Goal: Transaction & Acquisition: Purchase product/service

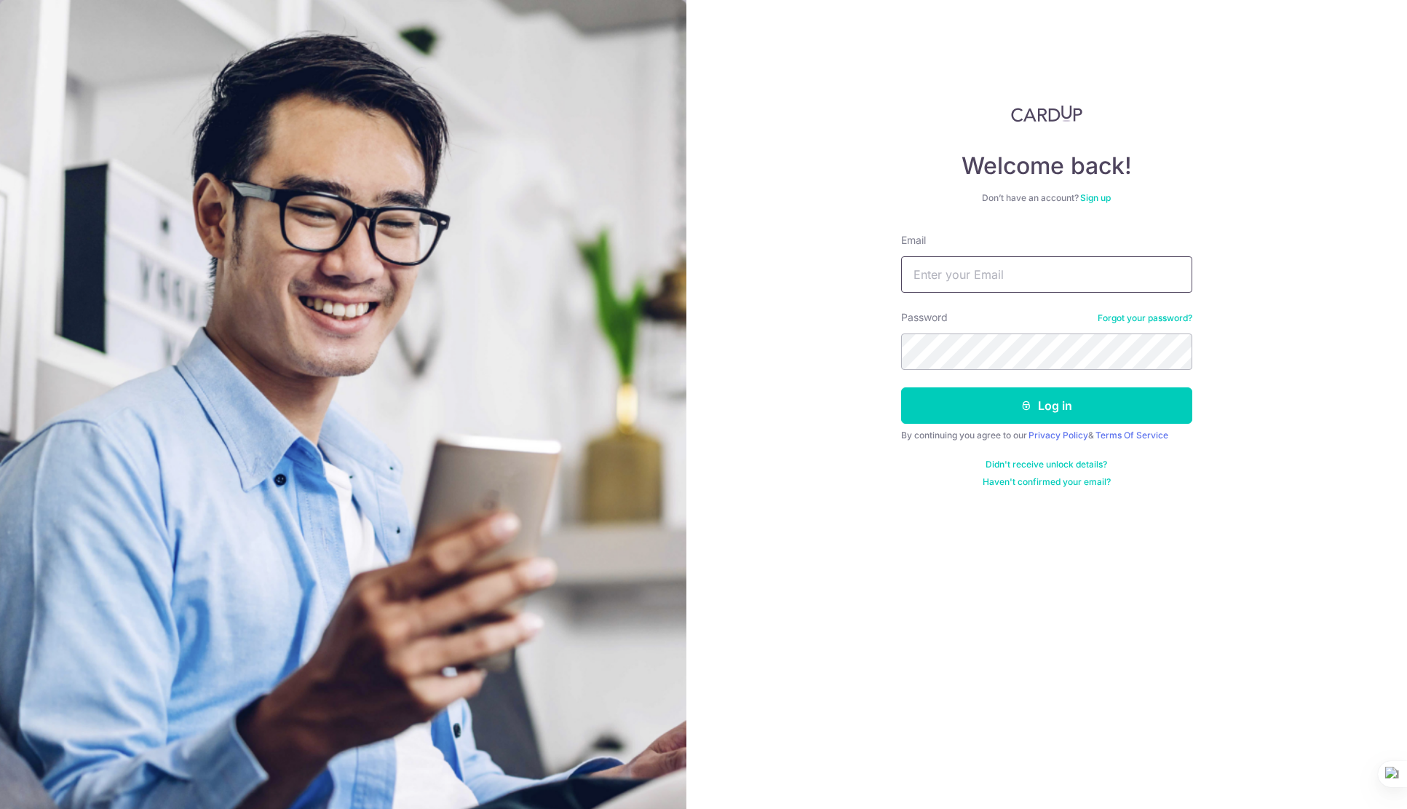
type input "[EMAIL_ADDRESS][DOMAIN_NAME]"
click at [1192, 410] on div at bounding box center [1062, 453] width 298 height 166
click at [1088, 410] on button "Log in" at bounding box center [1046, 405] width 291 height 36
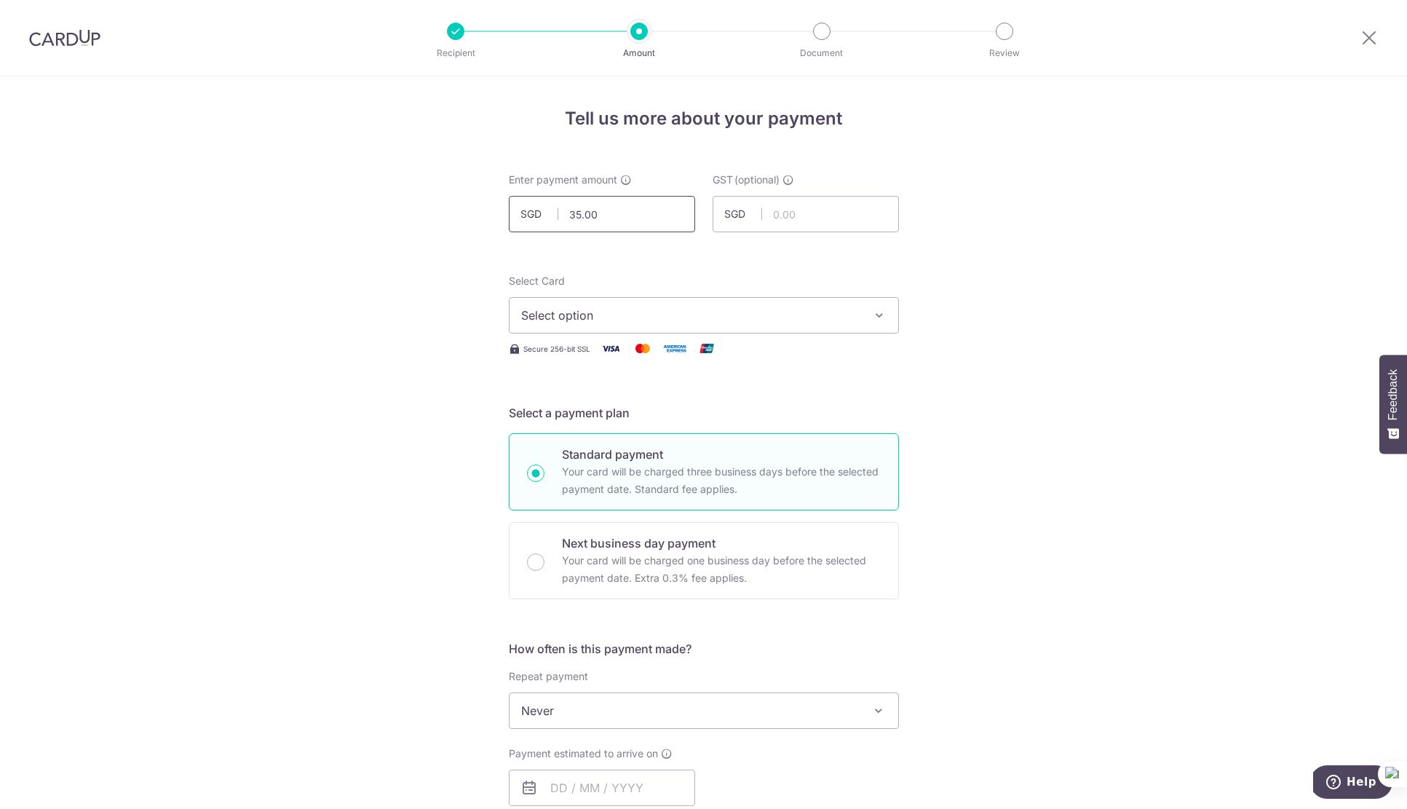
click at [615, 215] on input "35.00" at bounding box center [602, 214] width 186 height 36
type input "34,951.90"
click at [689, 309] on span "Select option" at bounding box center [690, 314] width 339 height 17
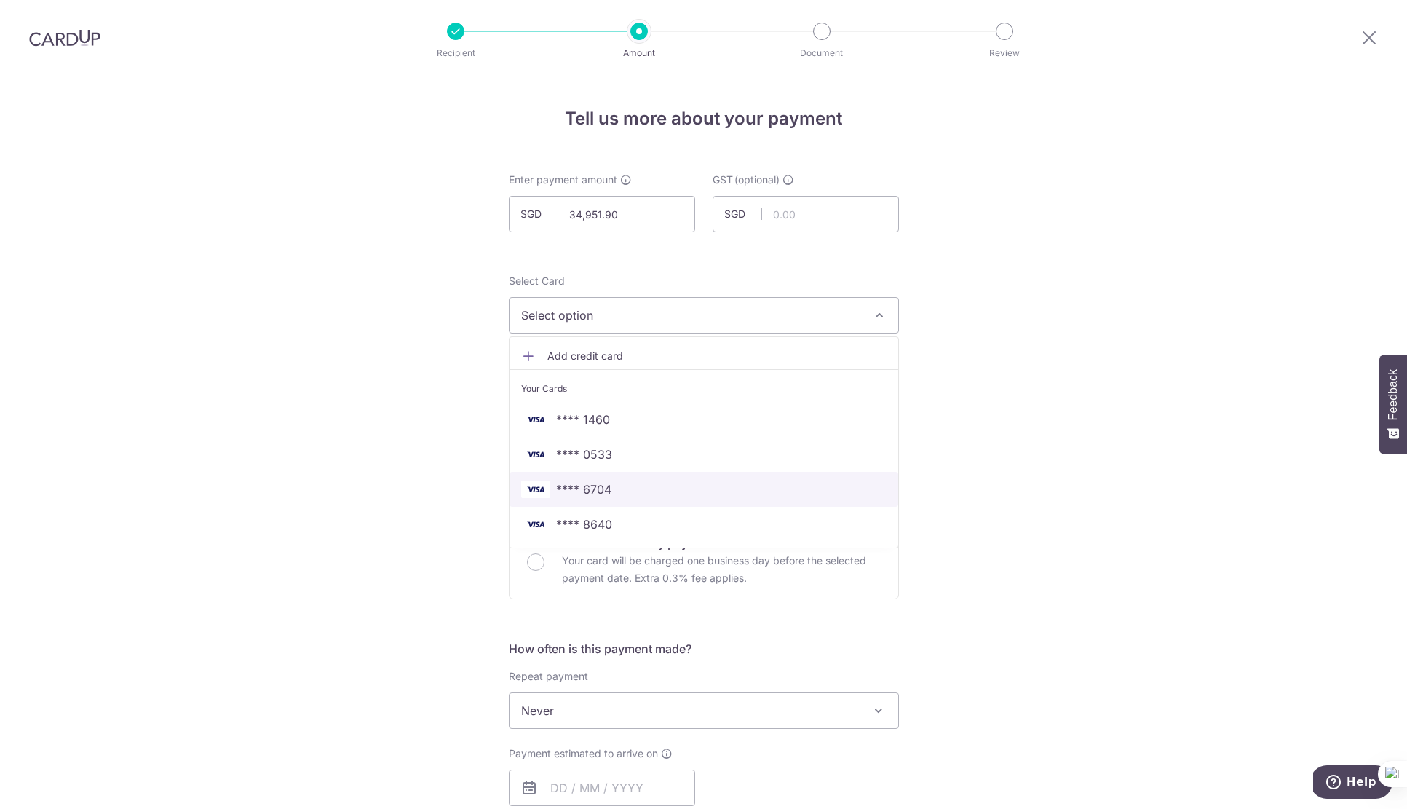
click at [594, 488] on span "**** 6704" at bounding box center [583, 488] width 55 height 17
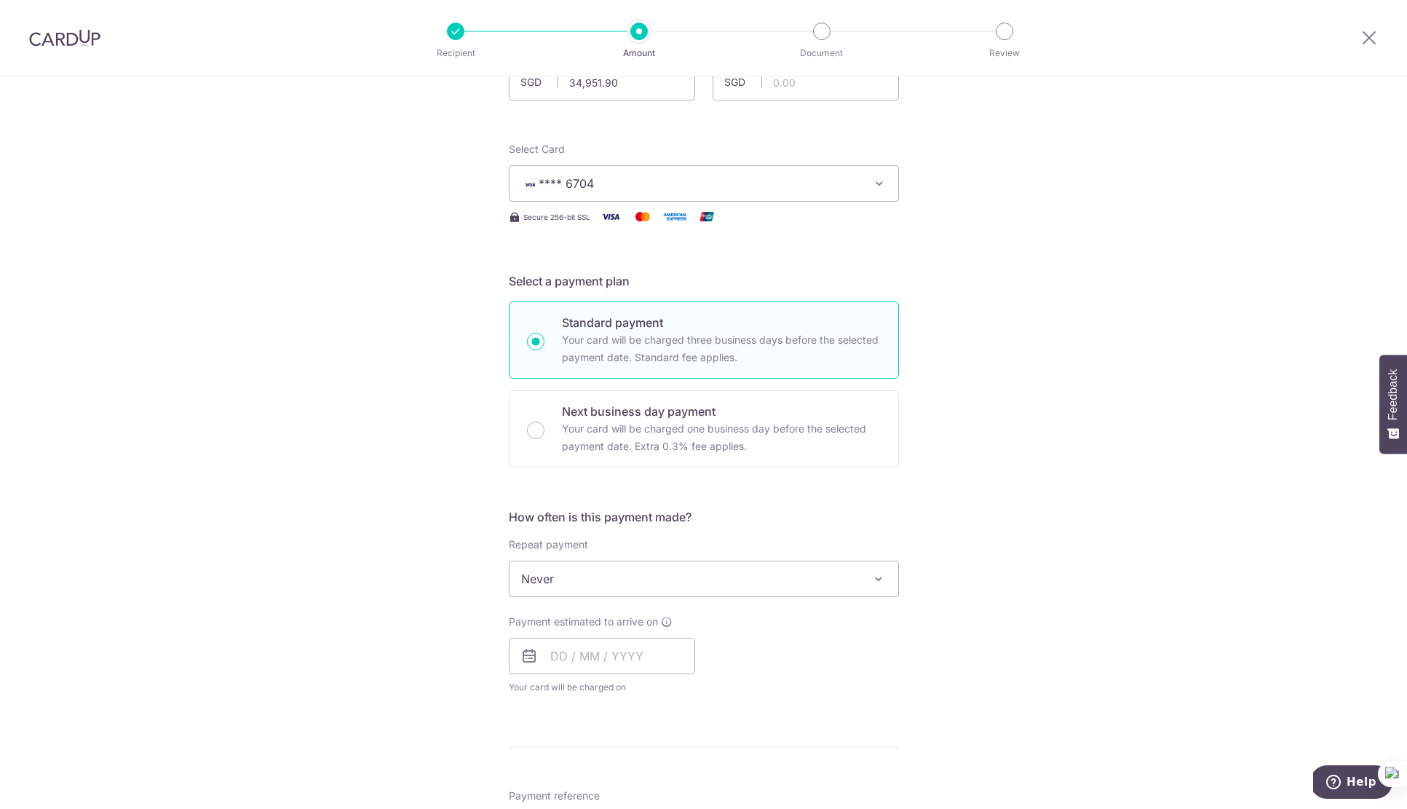
scroll to position [194, 0]
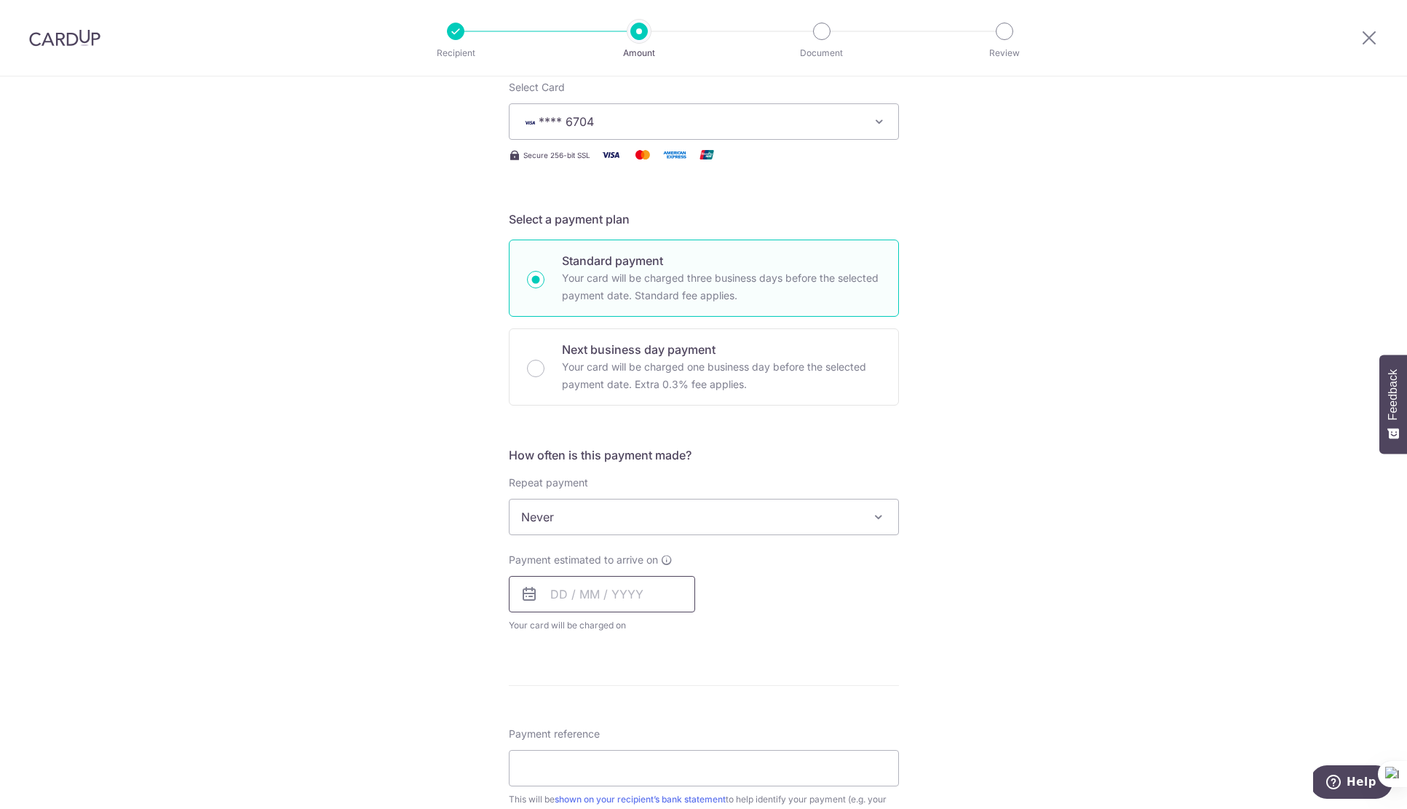
click at [623, 588] on input "text" at bounding box center [602, 594] width 186 height 36
click at [590, 729] on link "9" at bounding box center [596, 726] width 23 height 23
type input "09/09/2025"
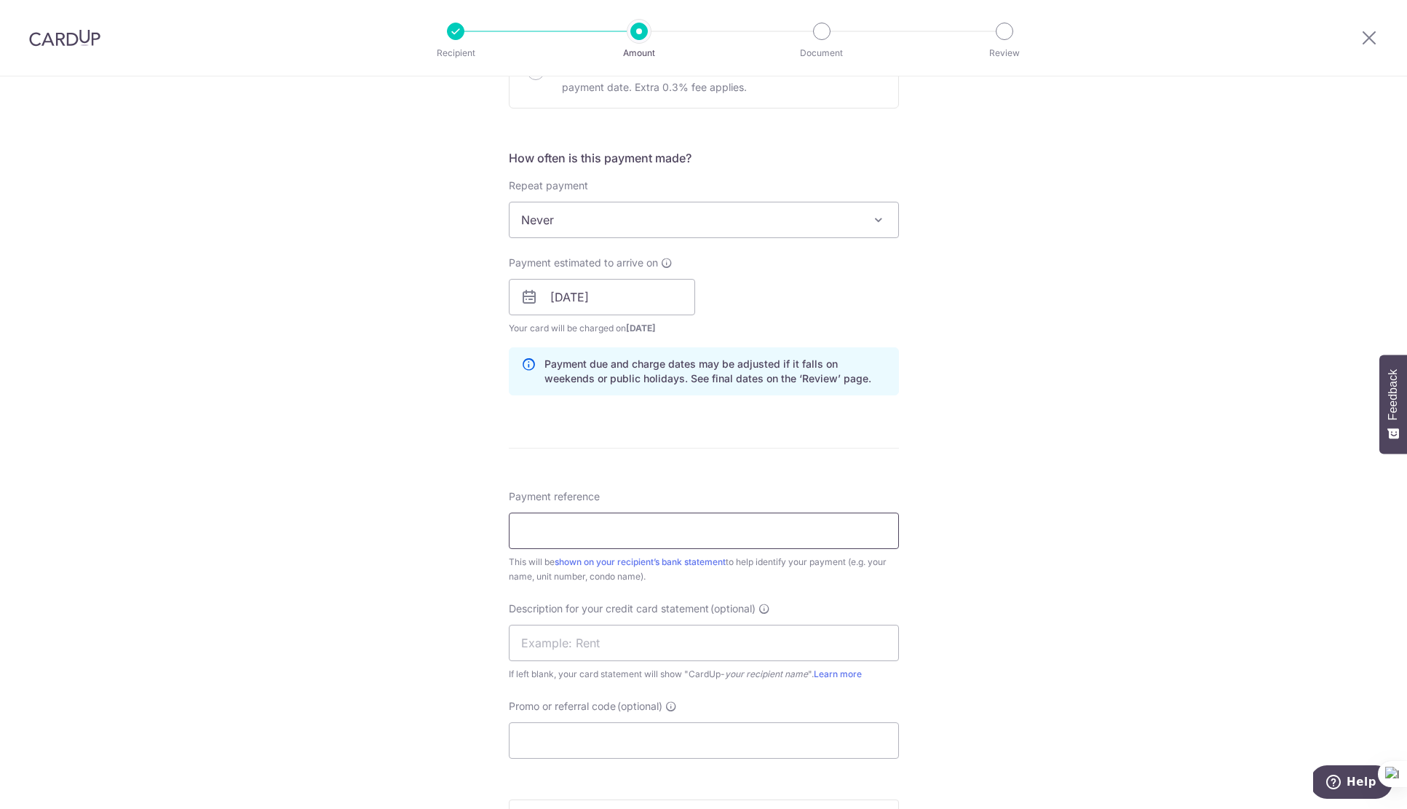
scroll to position [491, 0]
click at [595, 536] on input "Payment reference" at bounding box center [704, 530] width 390 height 36
click at [537, 531] on input "Sep Rental Mighty Velo P L" at bounding box center [704, 530] width 390 height 36
type input "September Rental Mighty Velo P L"
click at [591, 650] on input "text" at bounding box center [704, 642] width 390 height 36
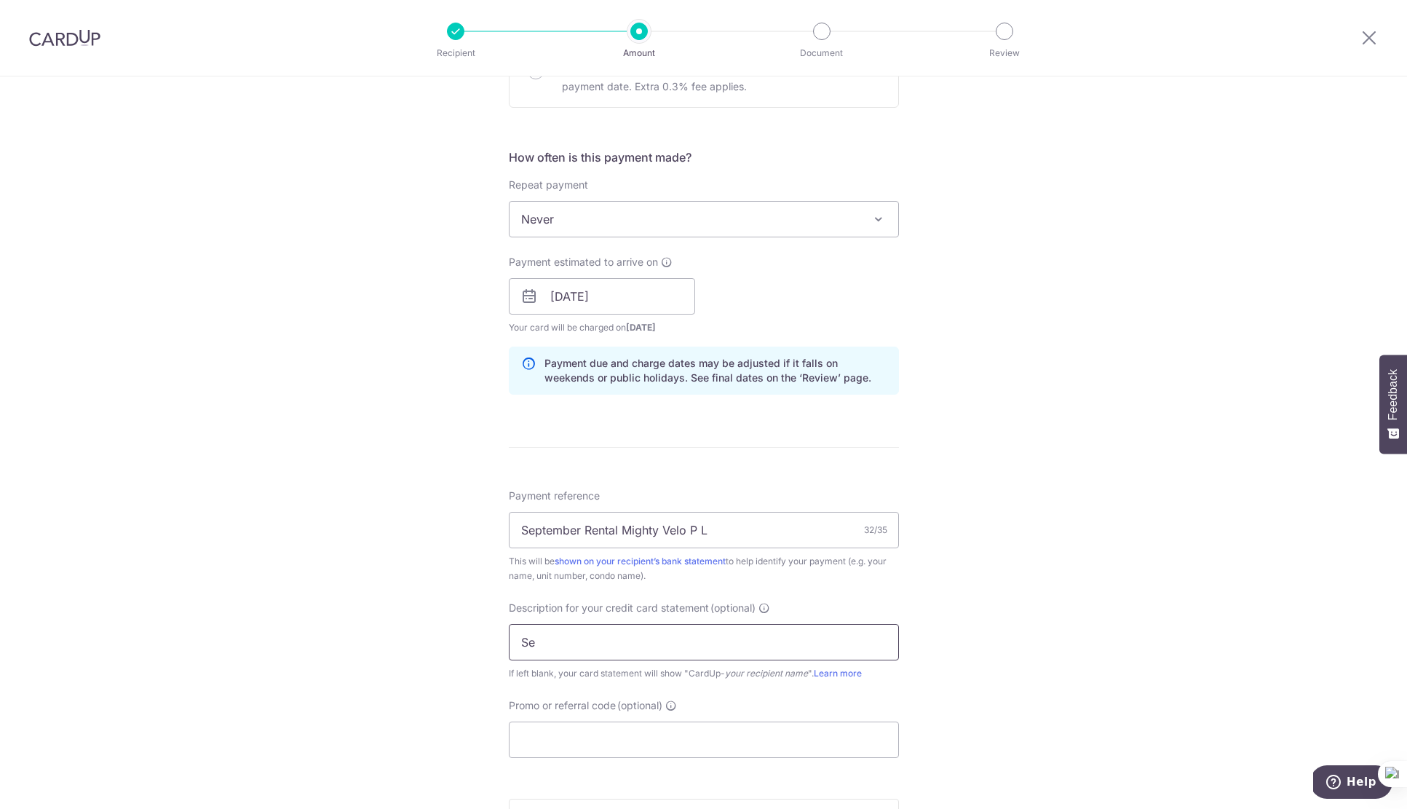
type input "S"
type input "LHB Sep Rent"
click at [663, 740] on input "Promo or referral code (optional)" at bounding box center [704, 739] width 390 height 36
click at [621, 736] on input "Promo or referral code (optional)" at bounding box center [704, 739] width 390 height 36
paste input "MightyV170"
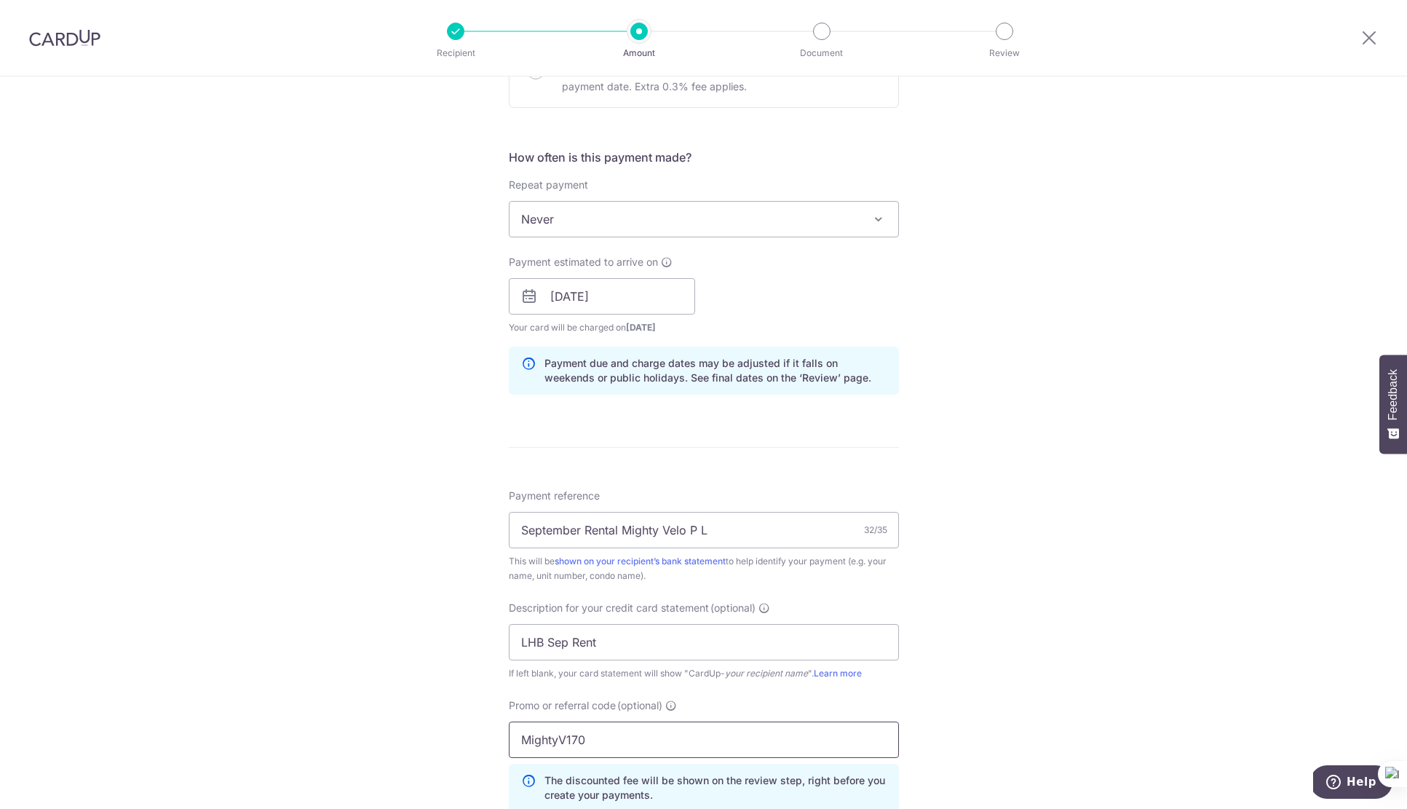
type input "MightyV170"
click at [864, 687] on div "Payment reference September Rental Mighty Velo P L 32/35 This will be shown on …" at bounding box center [704, 655] width 390 height 335
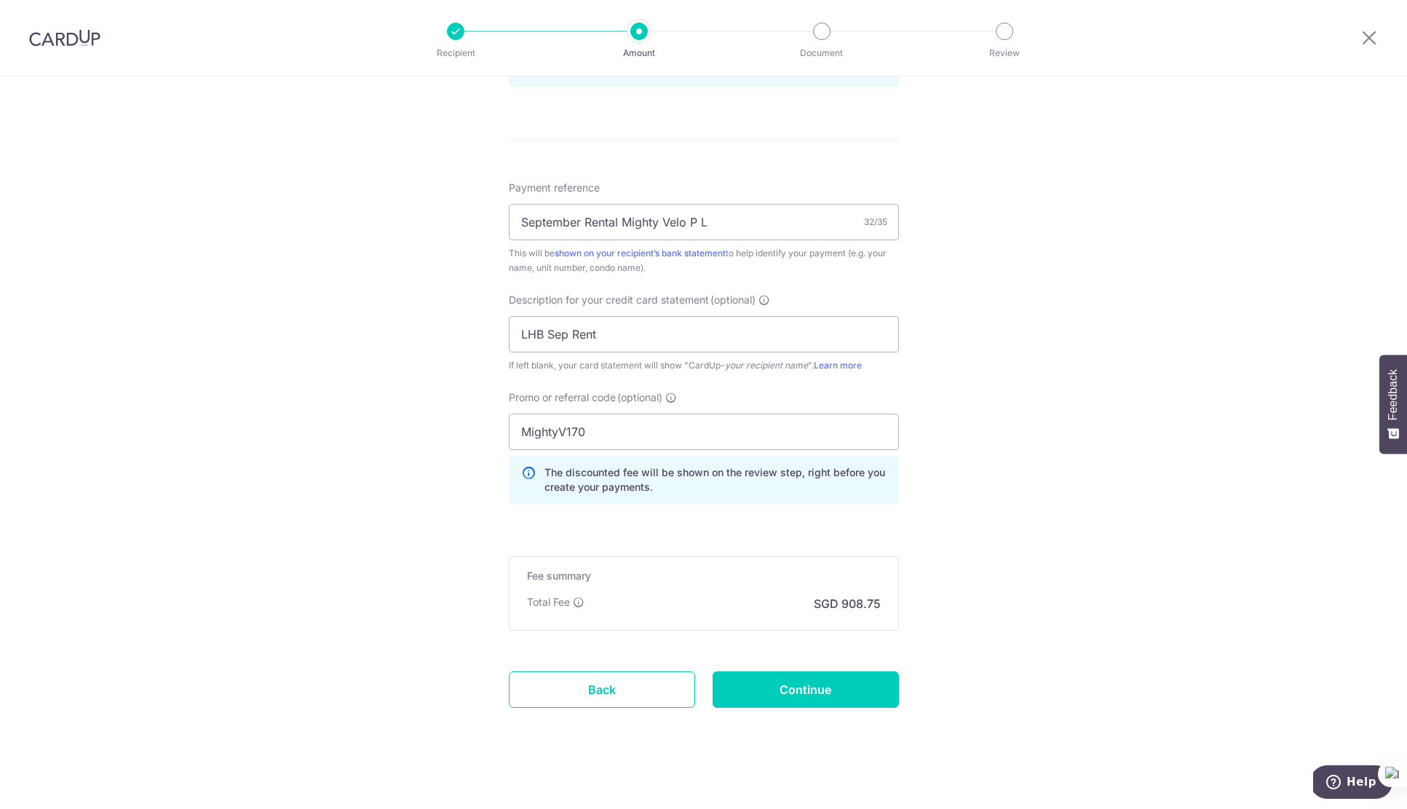
scroll to position [807, 0]
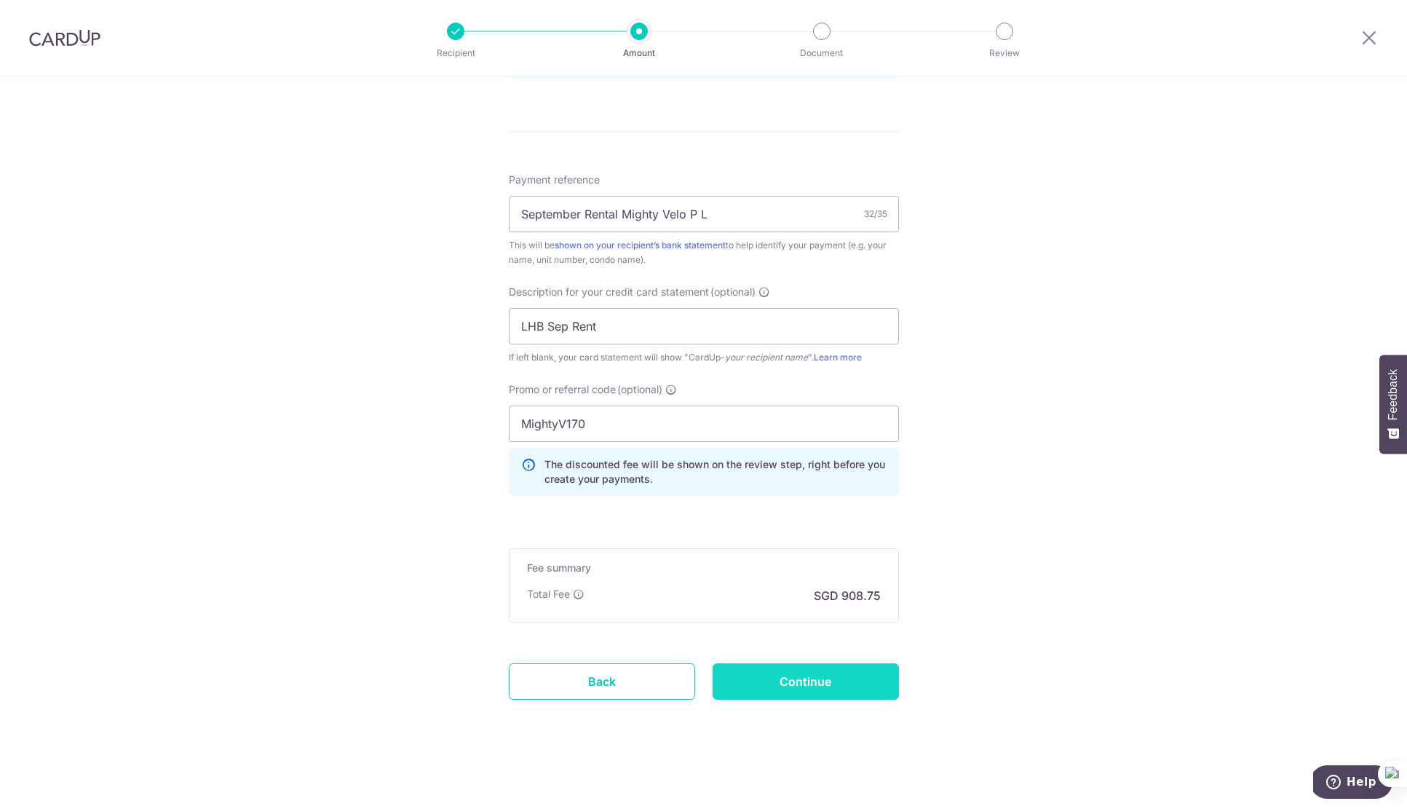
click at [798, 688] on input "Continue" at bounding box center [805, 681] width 186 height 36
type input "Create Schedule"
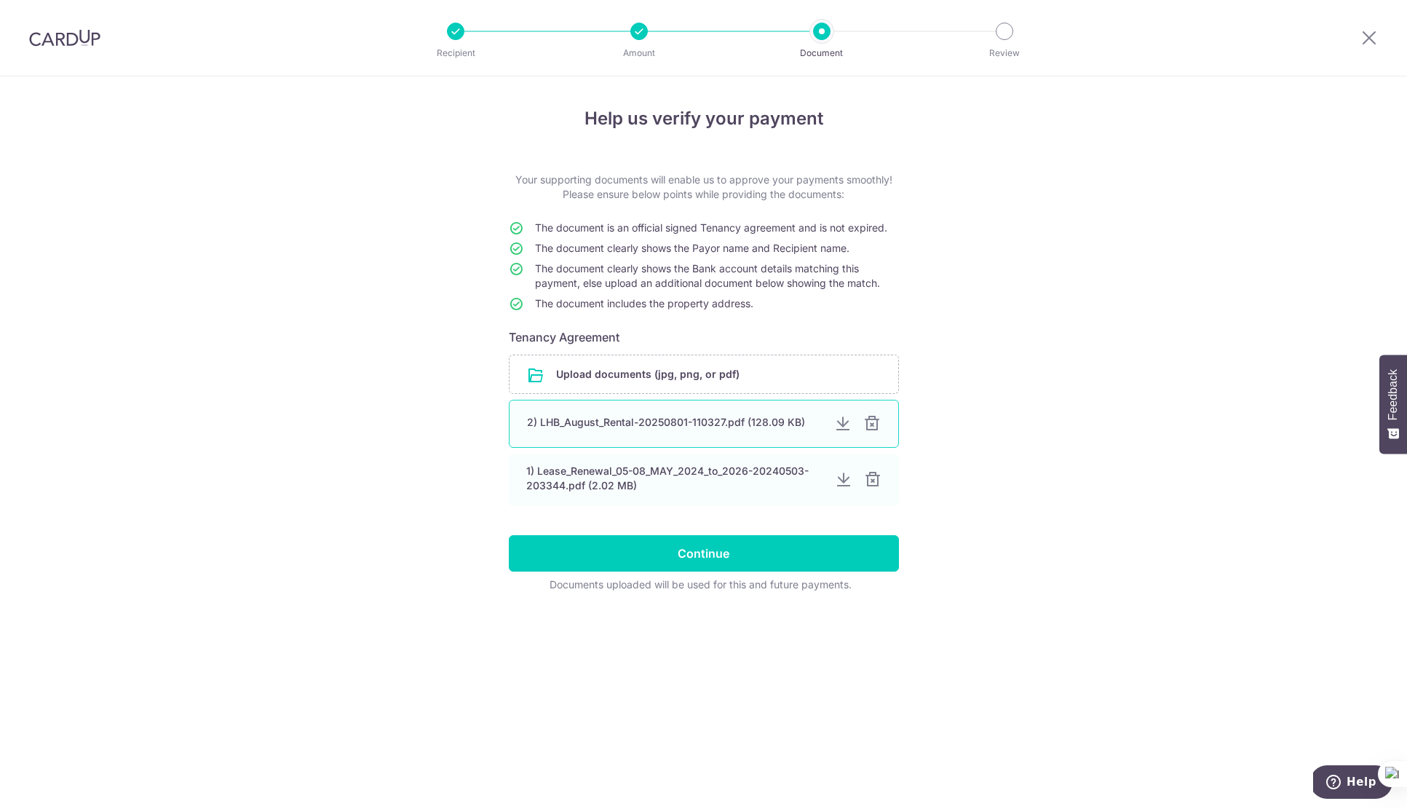
click at [874, 426] on div at bounding box center [871, 423] width 17 height 17
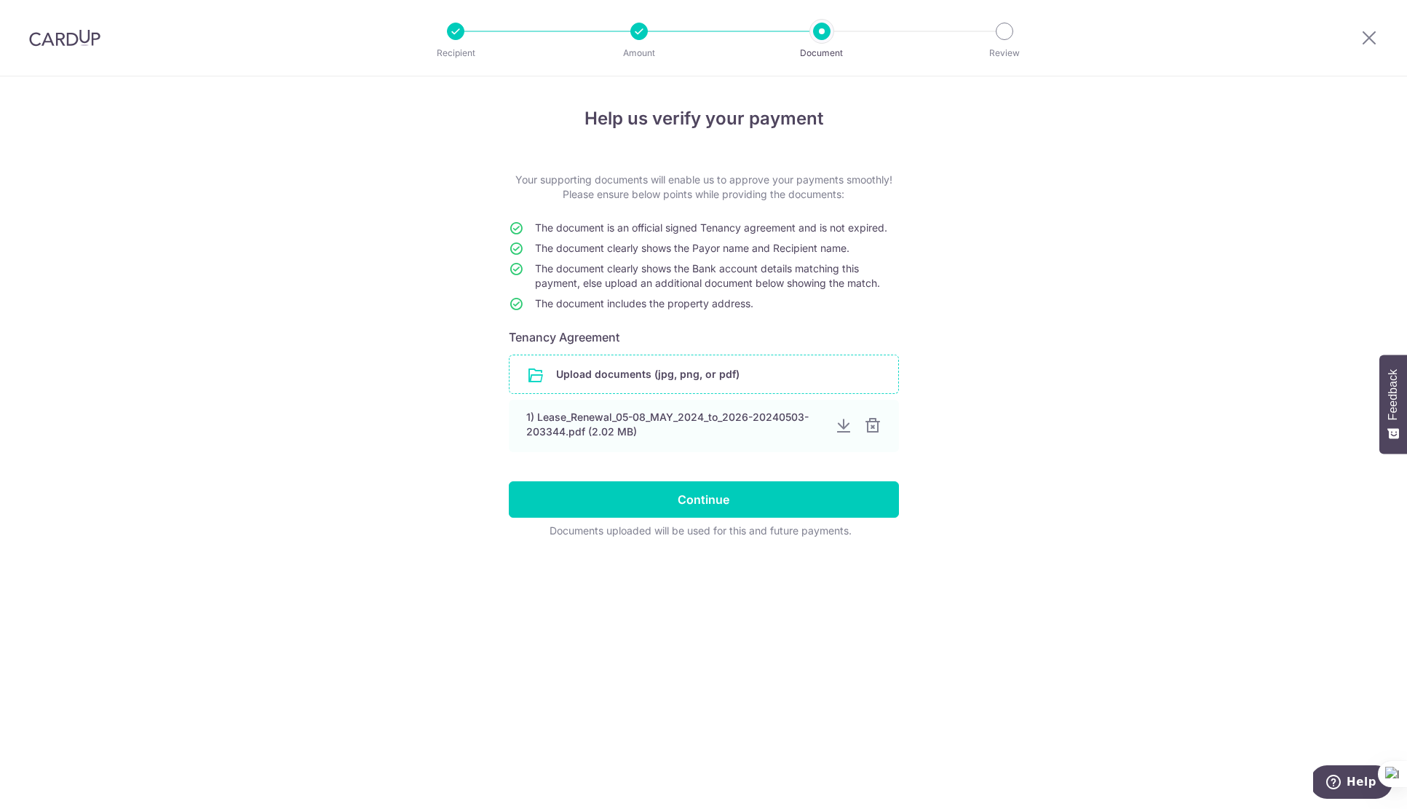
click at [634, 371] on input "file" at bounding box center [703, 374] width 389 height 38
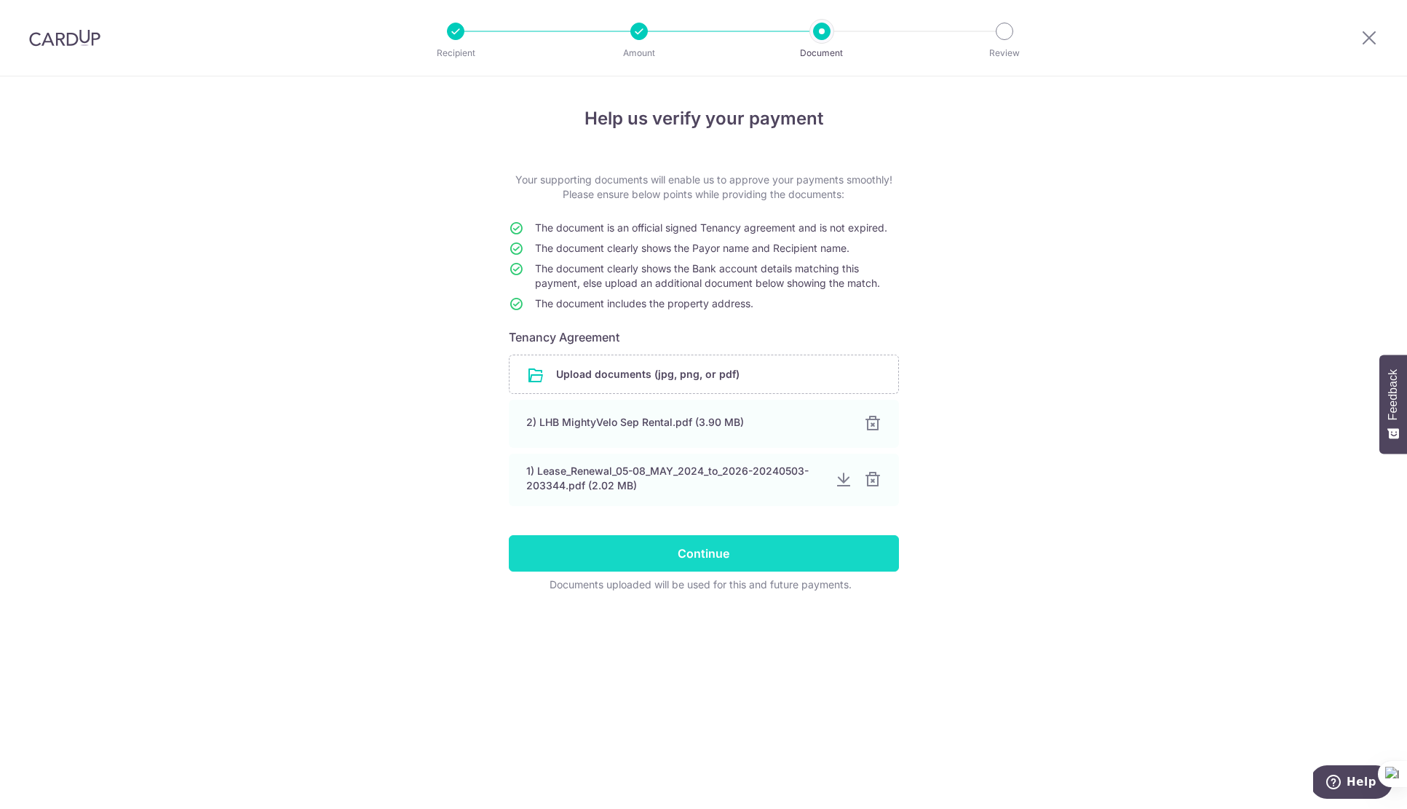
click at [715, 554] on input "Continue" at bounding box center [704, 553] width 390 height 36
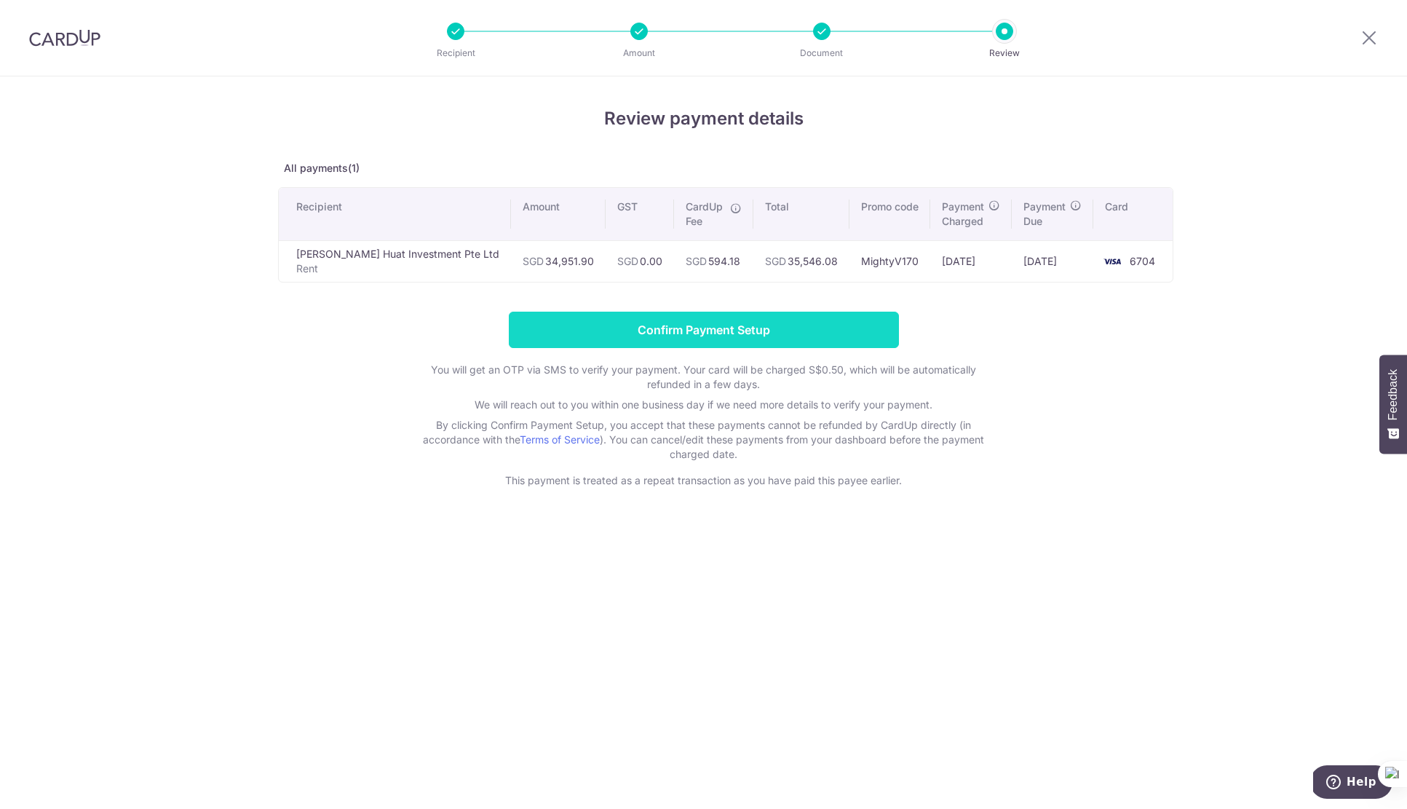
click at [720, 330] on input "Confirm Payment Setup" at bounding box center [704, 329] width 390 height 36
